Goal: Task Accomplishment & Management: Use online tool/utility

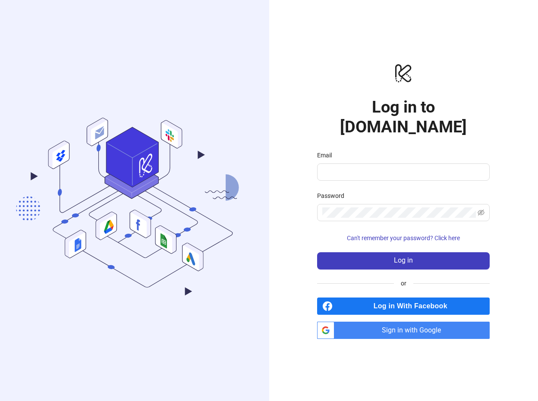
click at [422, 322] on span "Sign in with Google" at bounding box center [414, 330] width 152 height 17
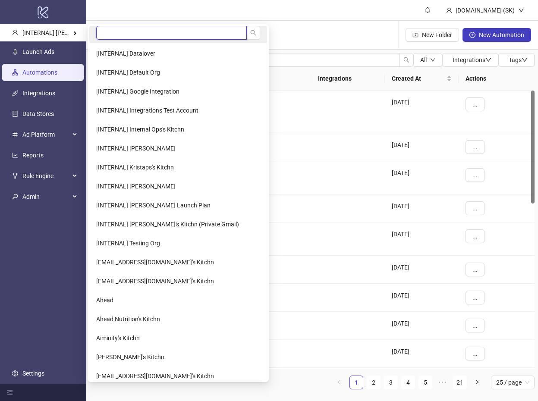
click at [117, 31] on input "search" at bounding box center [171, 33] width 151 height 14
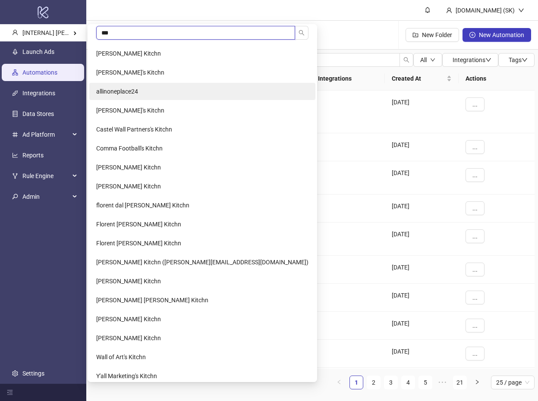
type input "***"
click at [130, 91] on span "allinoneplace24" at bounding box center [117, 91] width 42 height 7
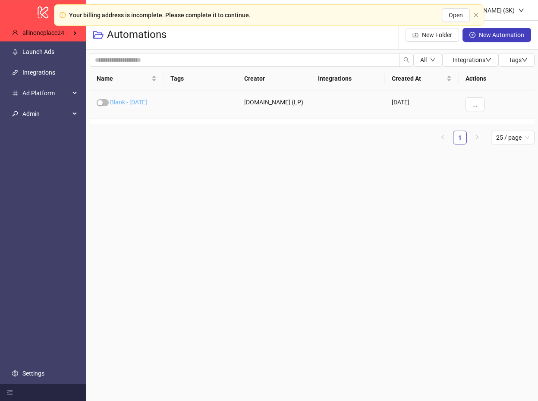
click at [117, 101] on link "Blank - 2025-07-18" at bounding box center [128, 102] width 37 height 7
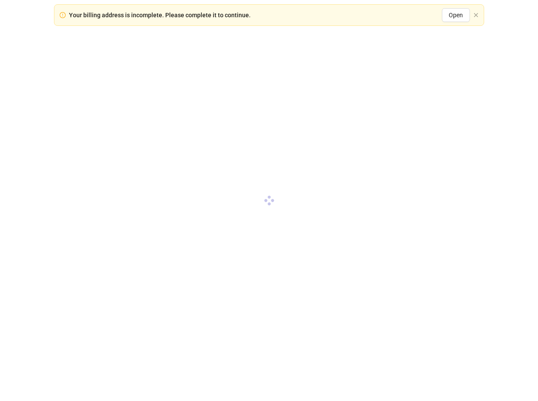
click at [479, 14] on div "Your billing address is incomplete. Please complete it to continue. Open" at bounding box center [269, 15] width 431 height 22
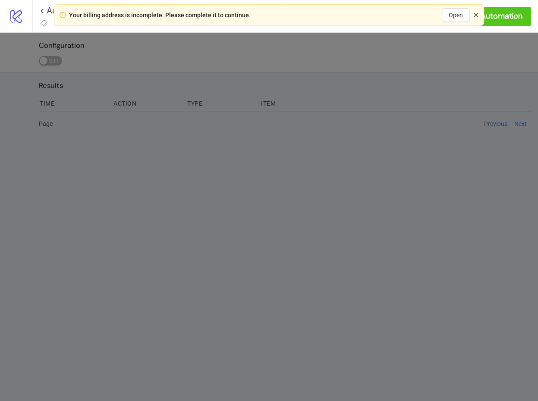
click at [477, 14] on icon "close" at bounding box center [476, 15] width 4 height 4
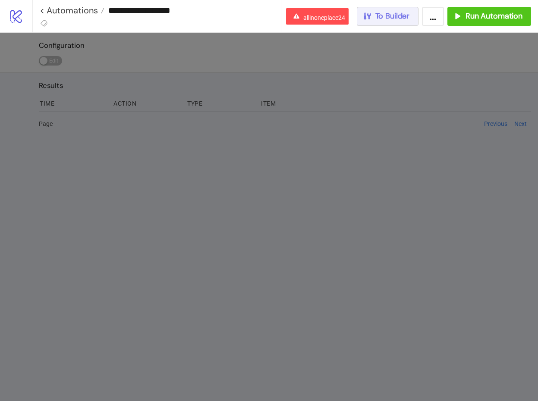
click at [410, 19] on button "To Builder" at bounding box center [388, 16] width 62 height 19
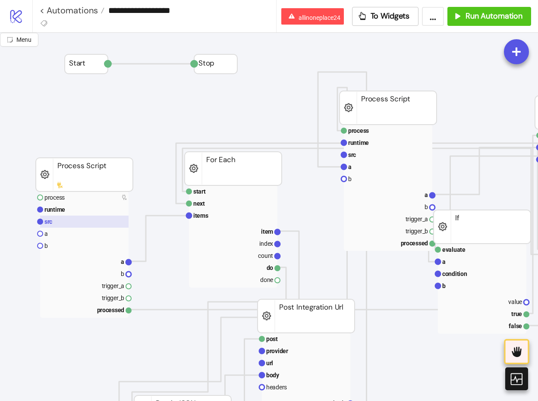
click at [87, 224] on rect at bounding box center [84, 222] width 88 height 12
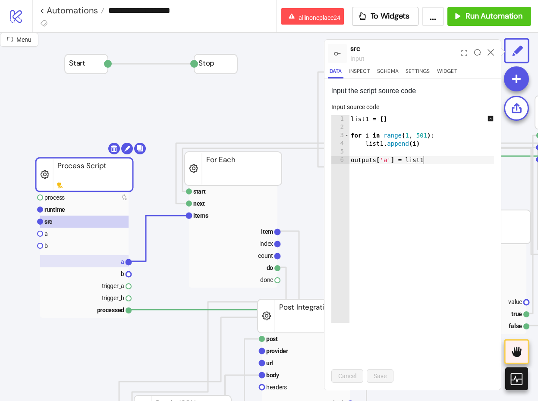
click at [98, 261] on rect at bounding box center [84, 261] width 88 height 12
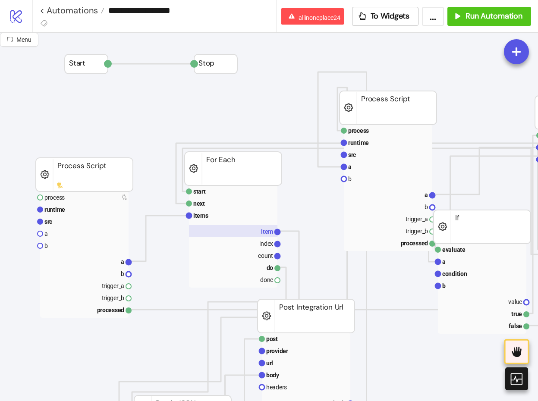
click at [256, 230] on rect at bounding box center [233, 231] width 88 height 12
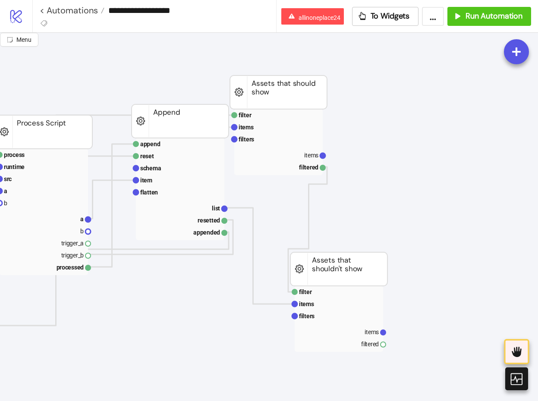
scroll to position [0, 695]
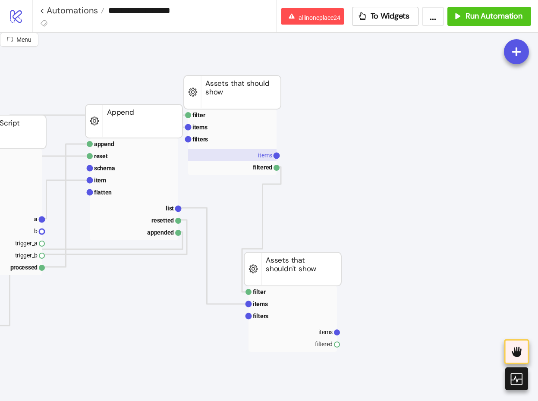
click at [231, 158] on rect at bounding box center [232, 155] width 88 height 12
click at [290, 329] on rect at bounding box center [293, 332] width 88 height 12
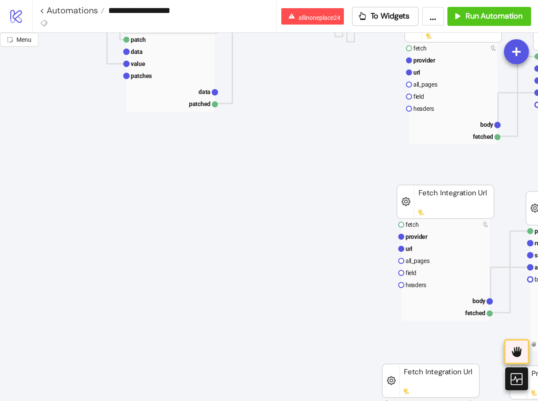
scroll to position [396, 0]
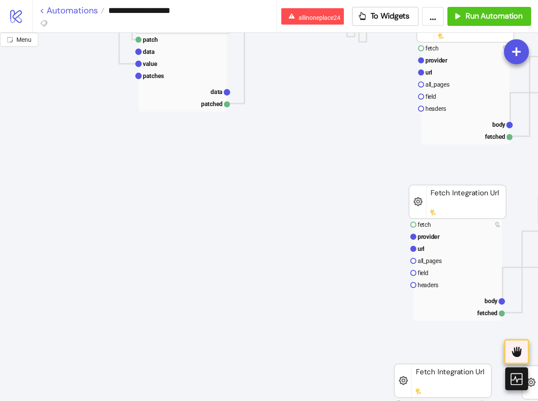
click at [86, 14] on link "< Automations" at bounding box center [72, 10] width 65 height 9
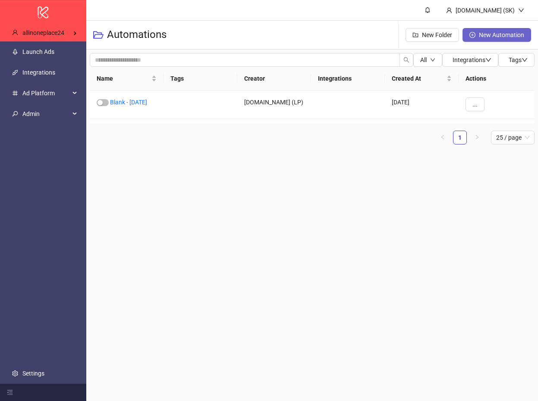
click at [514, 35] on span "New Automation" at bounding box center [501, 35] width 45 height 7
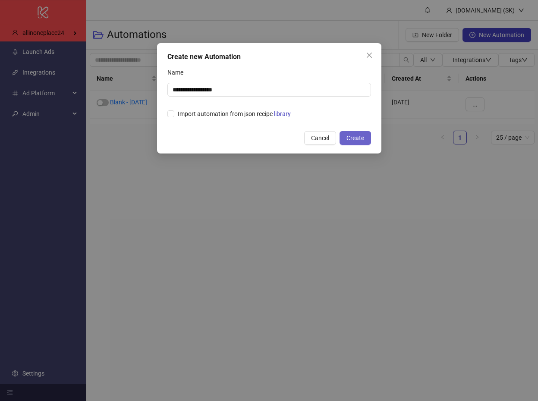
click at [349, 135] on span "Create" at bounding box center [356, 138] width 18 height 7
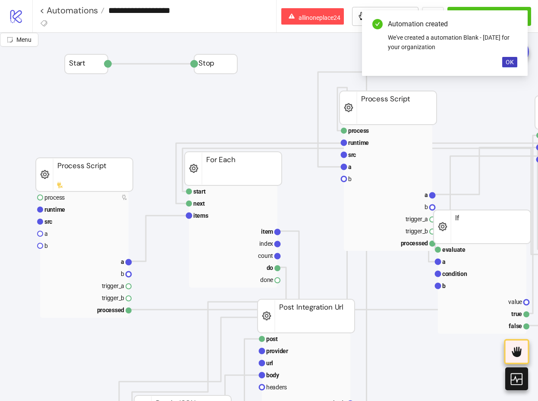
type input "**********"
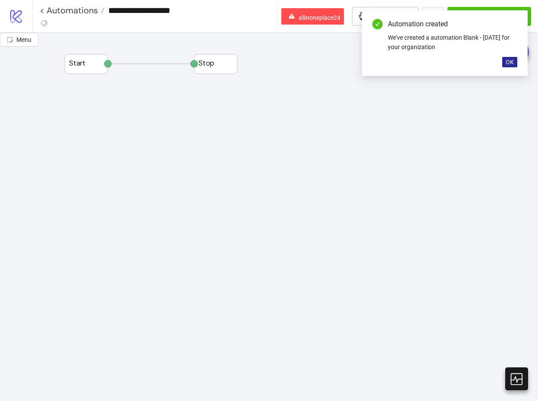
click at [507, 60] on span "OK" at bounding box center [510, 62] width 8 height 7
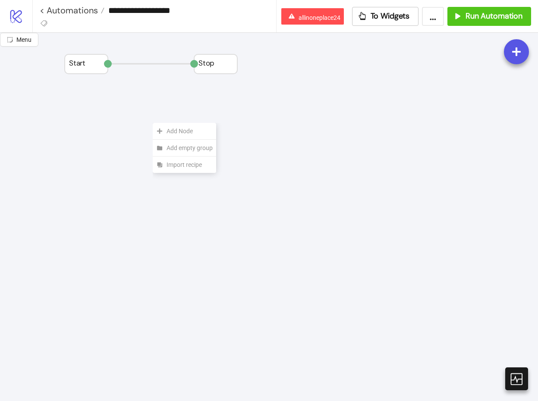
click at [153, 123] on div "Add Node" at bounding box center [184, 131] width 63 height 17
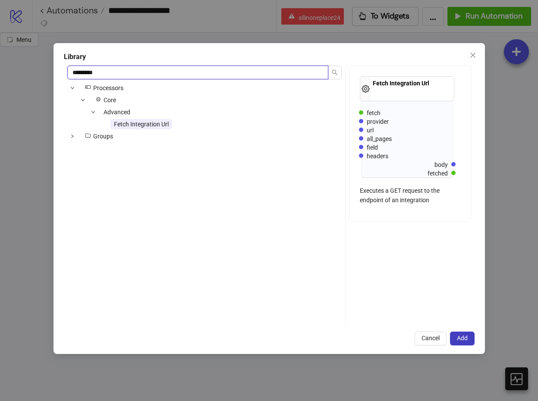
type input "*********"
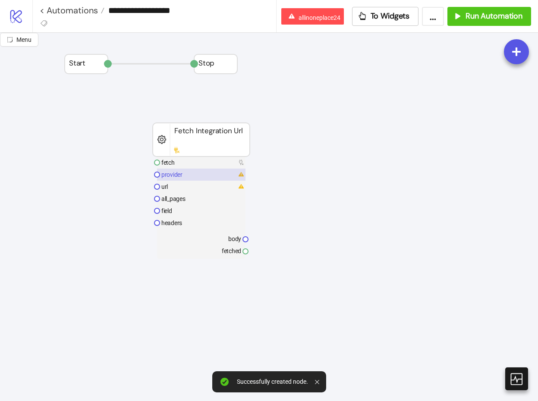
click at [191, 174] on rect at bounding box center [201, 175] width 88 height 12
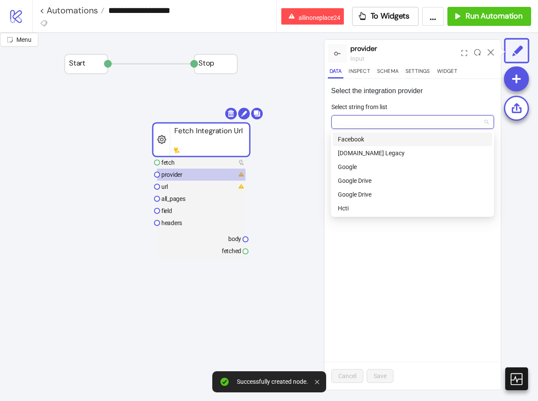
click at [362, 116] on input "Select string from list" at bounding box center [409, 122] width 145 height 13
type input "****"
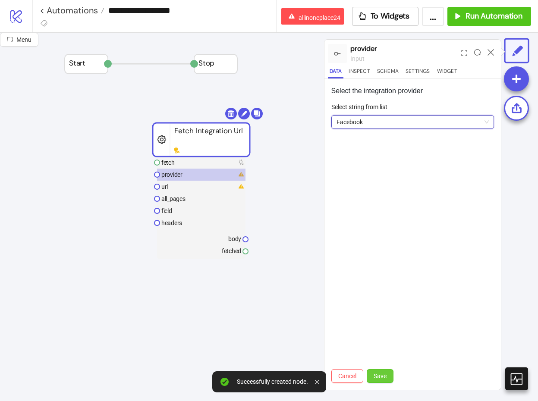
click at [380, 377] on span "Save" at bounding box center [380, 376] width 13 height 7
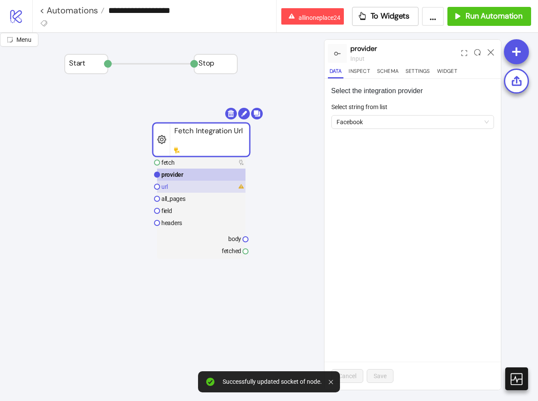
click at [203, 181] on rect at bounding box center [201, 187] width 88 height 12
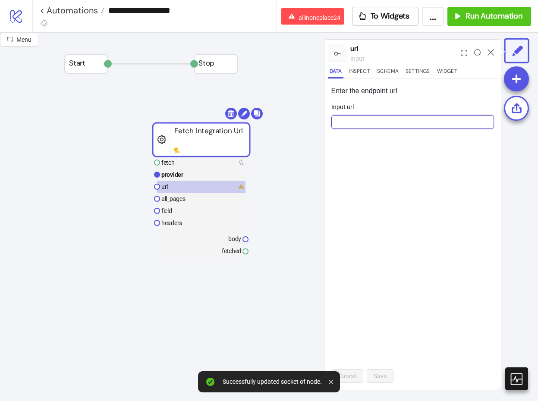
click at [371, 128] on input "Input url" at bounding box center [412, 122] width 163 height 14
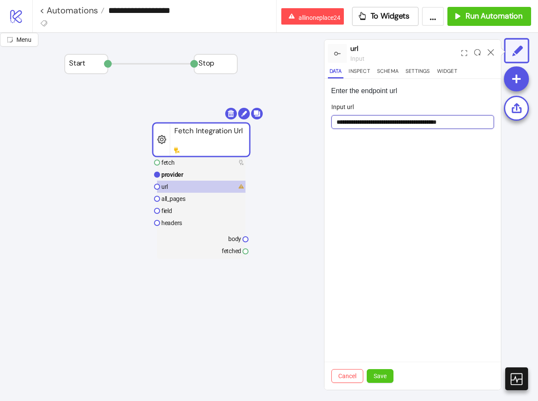
type input "**********"
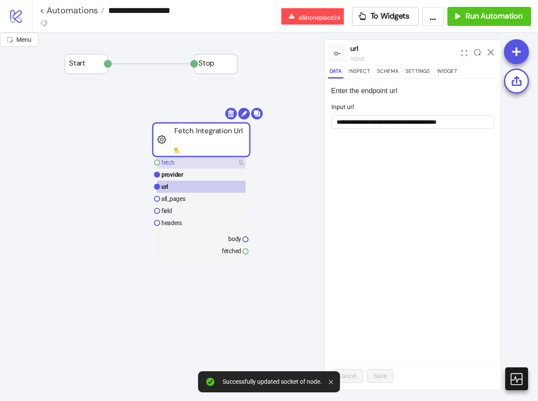
click at [223, 159] on rect at bounding box center [201, 163] width 88 height 12
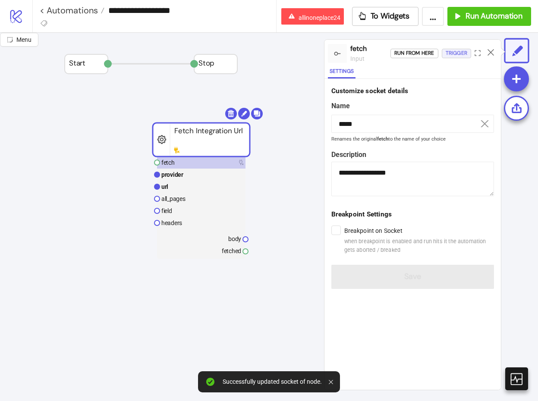
click at [462, 57] on div "Trigger" at bounding box center [457, 53] width 22 height 10
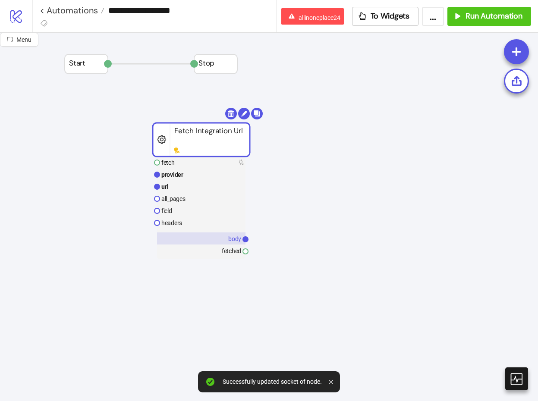
click at [217, 240] on rect at bounding box center [201, 239] width 88 height 12
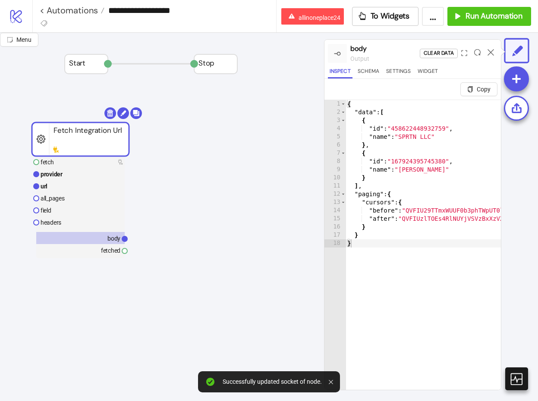
drag, startPoint x: 224, startPoint y: 135, endPoint x: 103, endPoint y: 135, distance: 120.8
click at [103, 135] on rect at bounding box center [80, 140] width 97 height 34
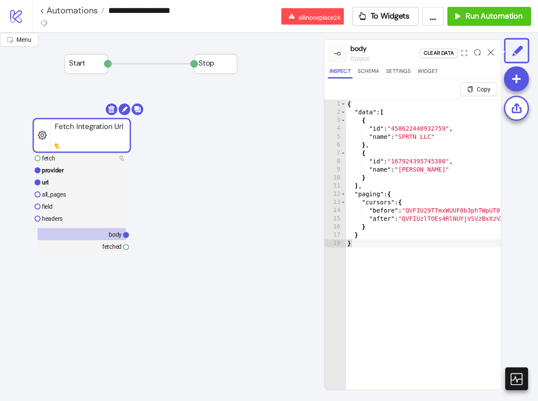
drag, startPoint x: 86, startPoint y: 136, endPoint x: 89, endPoint y: 129, distance: 6.8
click at [89, 129] on rect at bounding box center [81, 136] width 97 height 34
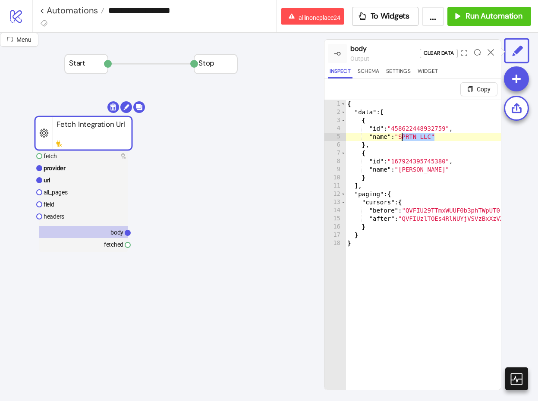
drag, startPoint x: 435, startPoint y: 136, endPoint x: 401, endPoint y: 136, distance: 33.7
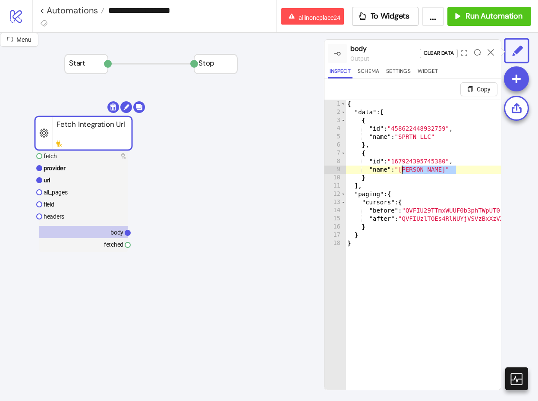
drag, startPoint x: 457, startPoint y: 170, endPoint x: 402, endPoint y: 171, distance: 54.8
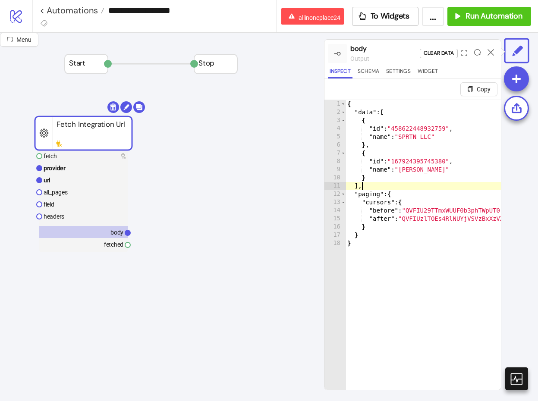
type textarea "**"
click at [75, 181] on rect at bounding box center [83, 180] width 88 height 12
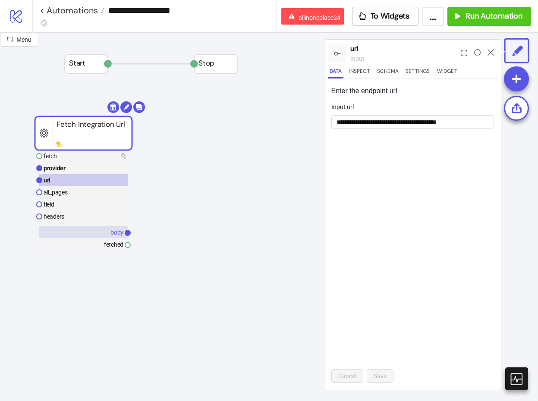
click at [97, 233] on rect at bounding box center [83, 232] width 88 height 12
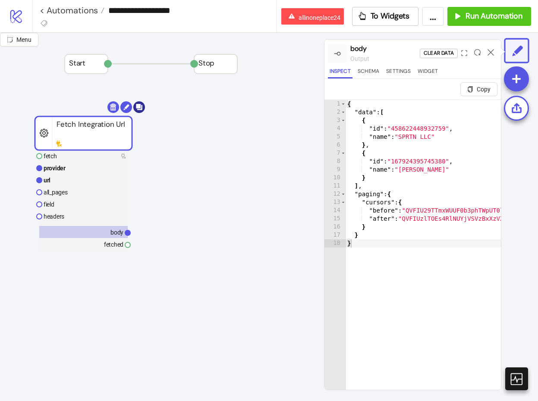
click at [144, 109] on body "**********" at bounding box center [269, 200] width 538 height 401
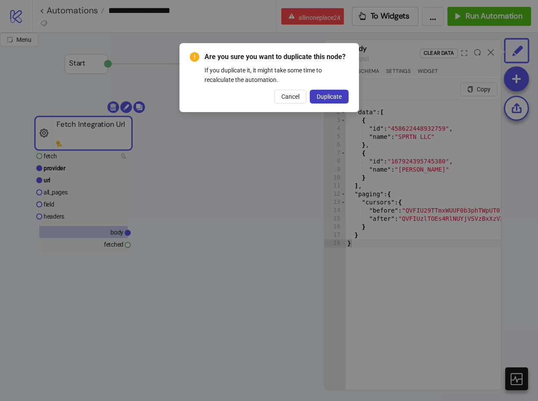
click at [69, 184] on div "Are you sure you want to duplicate this node? If you duplicate it, it might tak…" at bounding box center [269, 200] width 538 height 401
click at [72, 183] on div "Are you sure you want to duplicate this node? If you duplicate it, it might tak…" at bounding box center [269, 200] width 538 height 401
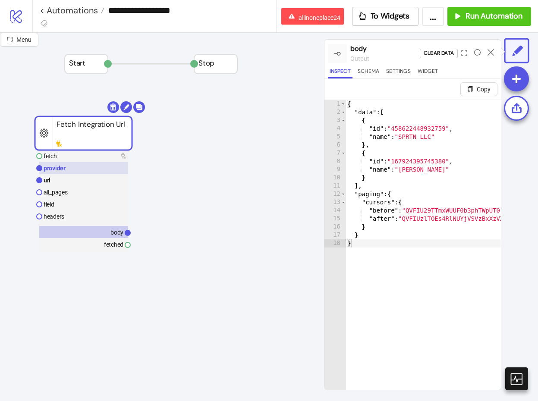
click at [89, 172] on rect at bounding box center [83, 168] width 88 height 12
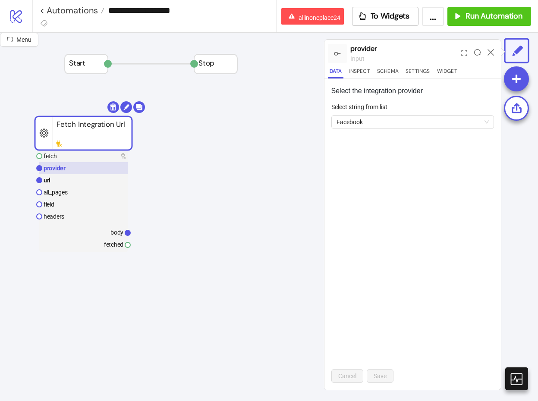
click at [89, 173] on rect at bounding box center [83, 168] width 88 height 12
click at [70, 180] on rect at bounding box center [83, 180] width 88 height 12
